Goal: Transaction & Acquisition: Purchase product/service

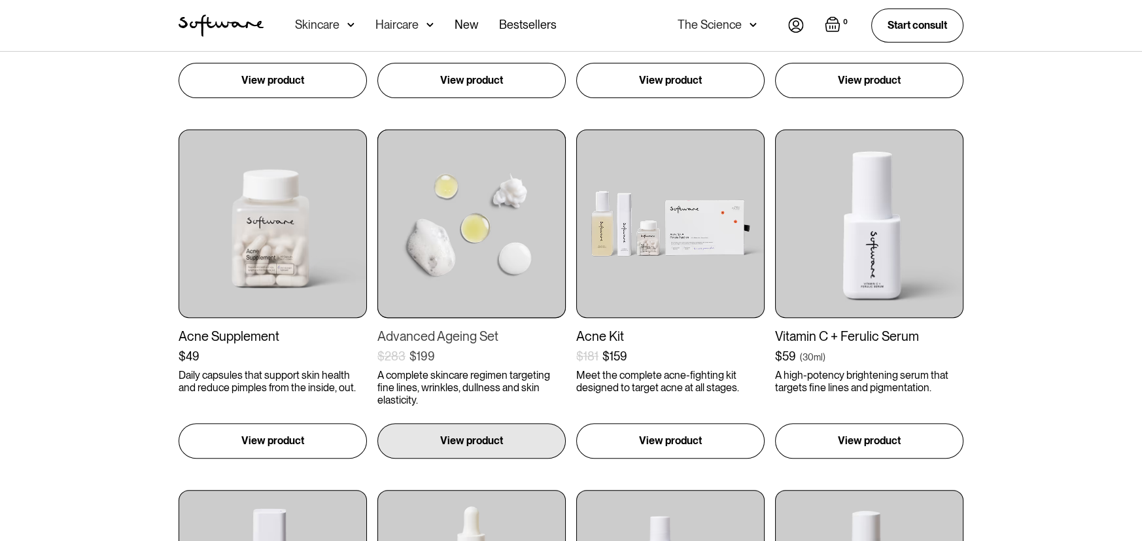
click at [434, 333] on div "Advanced Ageing Set" at bounding box center [472, 336] width 188 height 16
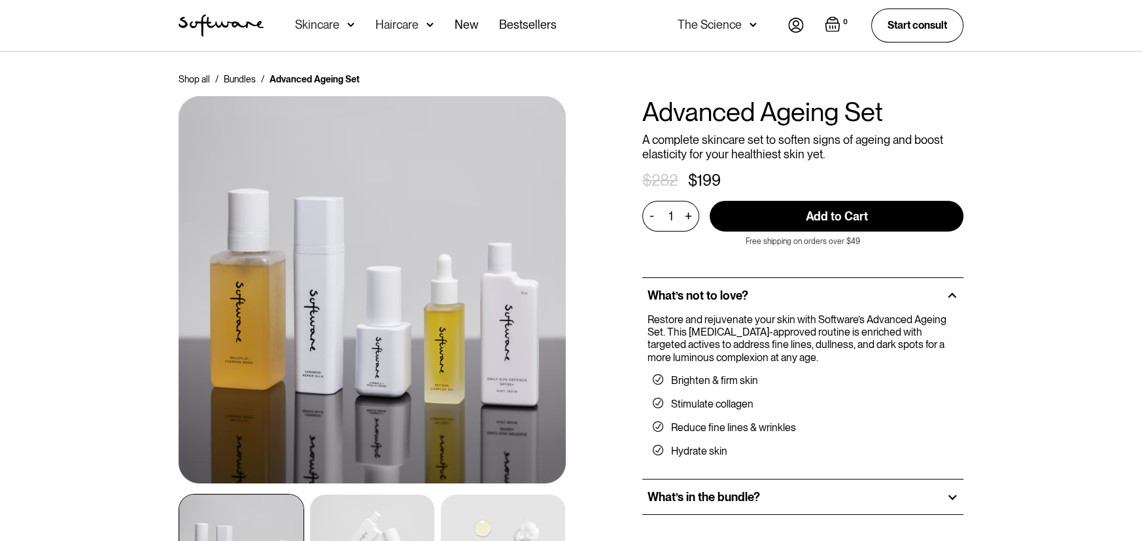
scroll to position [140144, 0]
